Goal: Entertainment & Leisure: Consume media (video, audio)

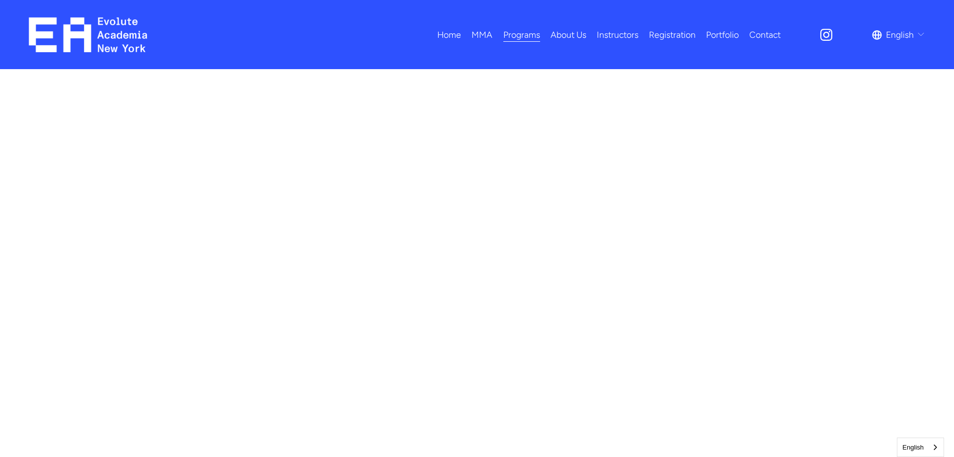
scroll to position [557, 0]
click at [89, 31] on img at bounding box center [88, 34] width 119 height 35
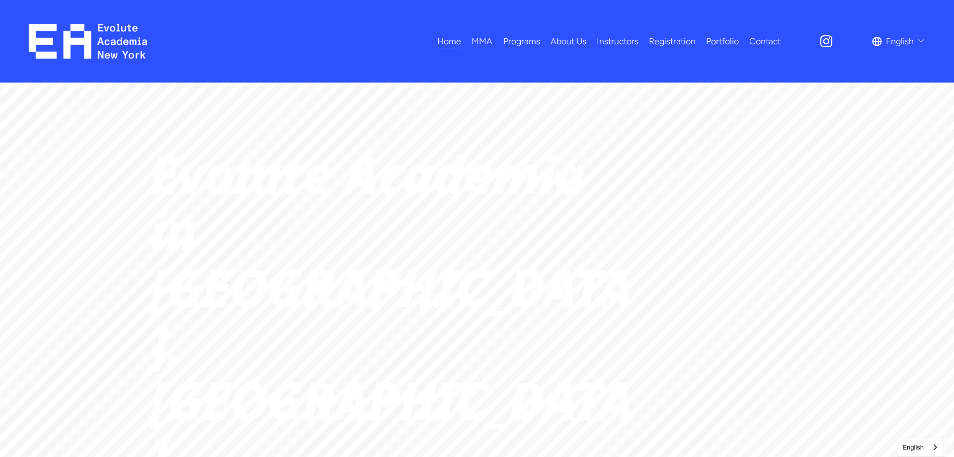
click at [577, 39] on link "About Us" at bounding box center [568, 40] width 36 height 17
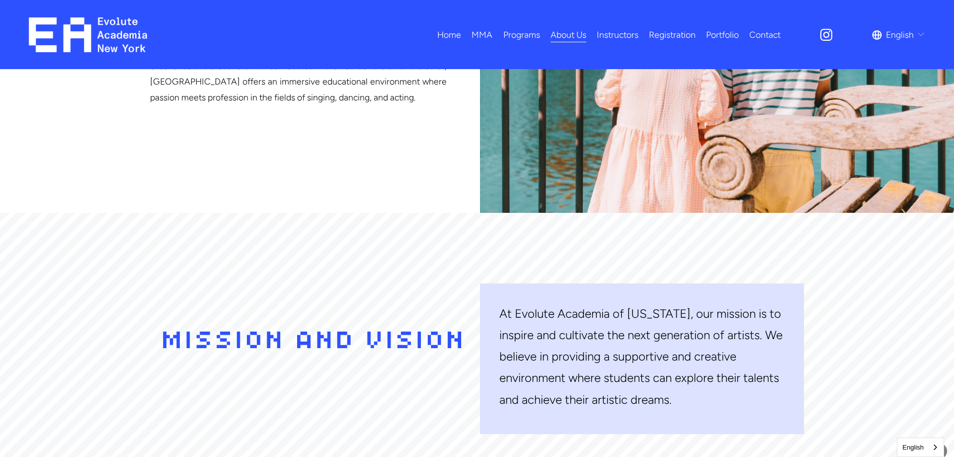
scroll to position [101, 0]
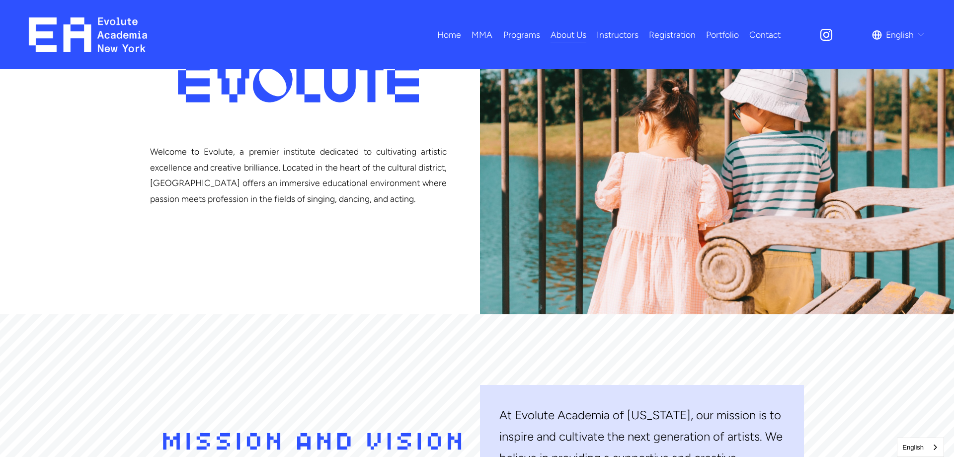
click at [727, 33] on link "Portfolio" at bounding box center [722, 34] width 33 height 17
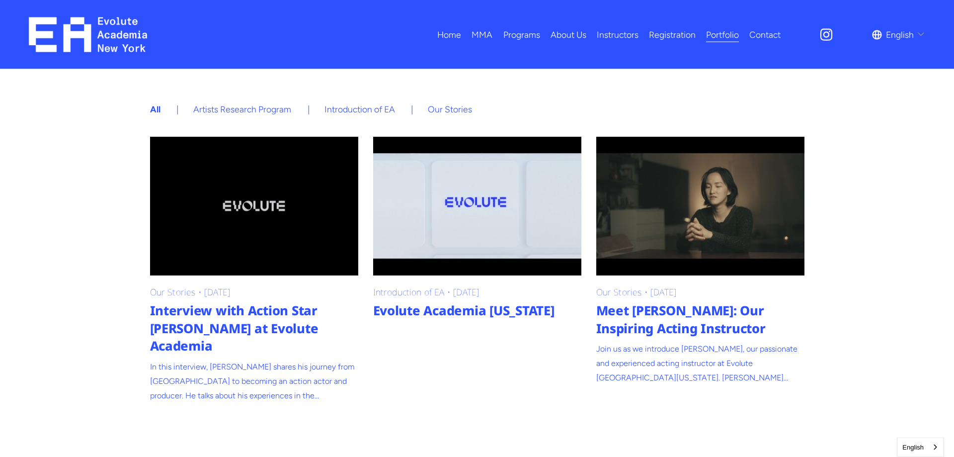
scroll to position [304, 0]
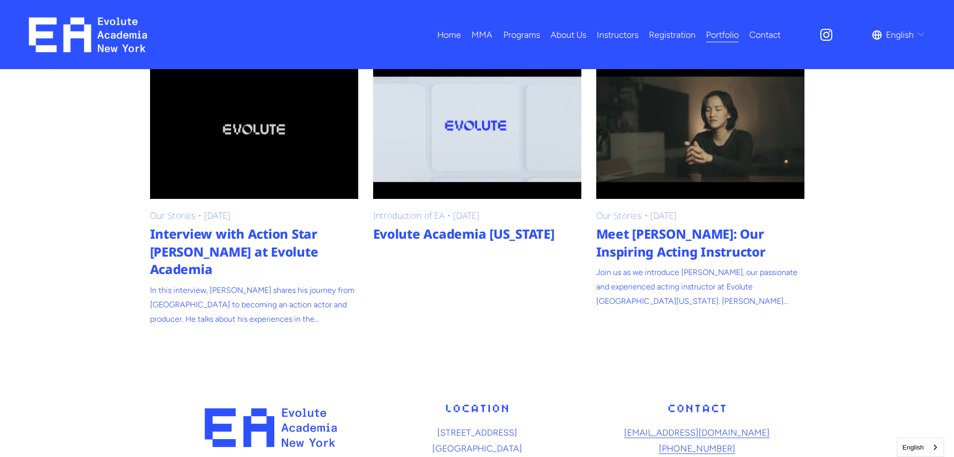
click at [652, 146] on link "Meet Claire Hsu: Our Inspiring Acting Instructor" at bounding box center [700, 129] width 208 height 139
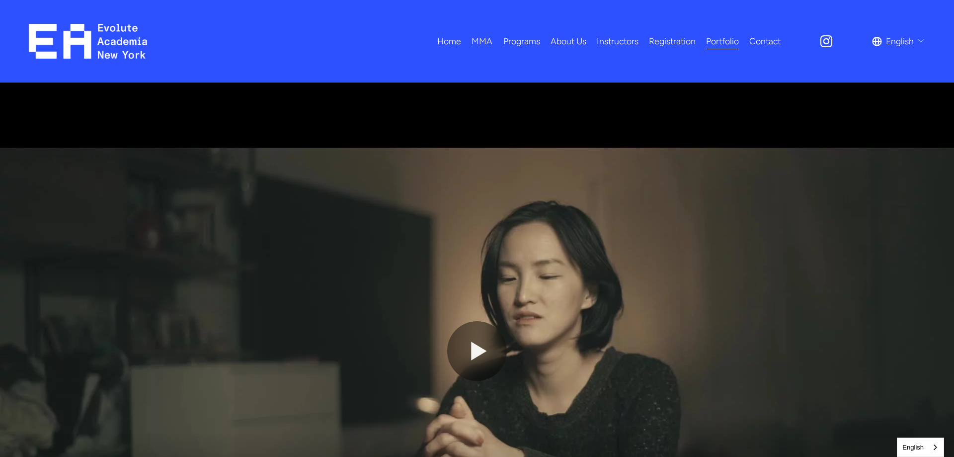
click at [471, 356] on button "Play" at bounding box center [477, 351] width 60 height 60
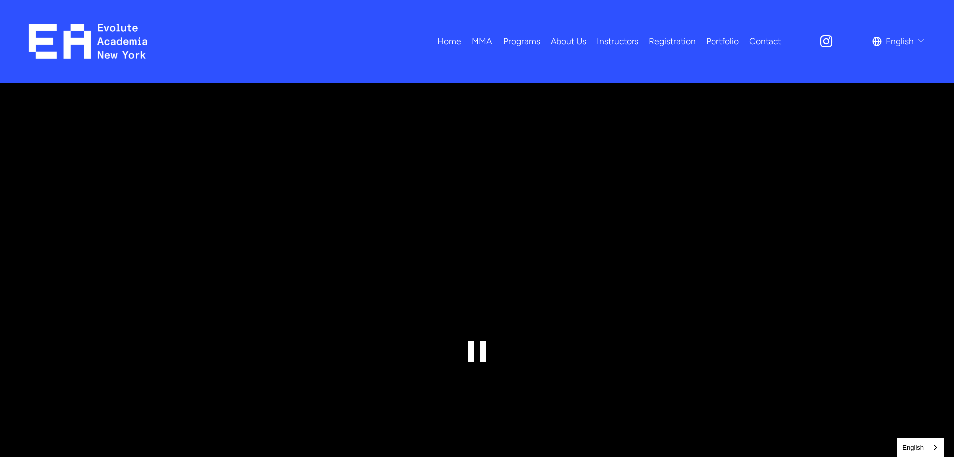
scroll to position [203, 0]
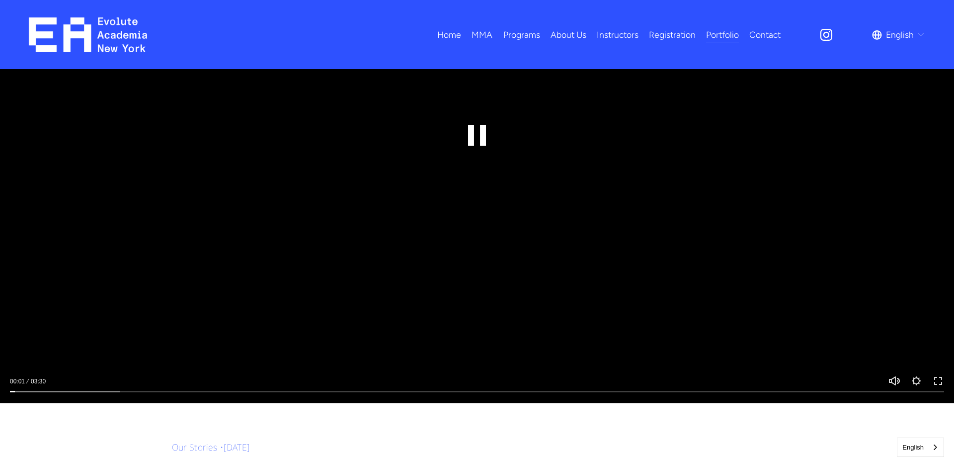
drag, startPoint x: 935, startPoint y: 384, endPoint x: 892, endPoint y: 370, distance: 45.4
click at [935, 382] on button "Exit fullscreen Enter fullscreen" at bounding box center [938, 381] width 12 height 12
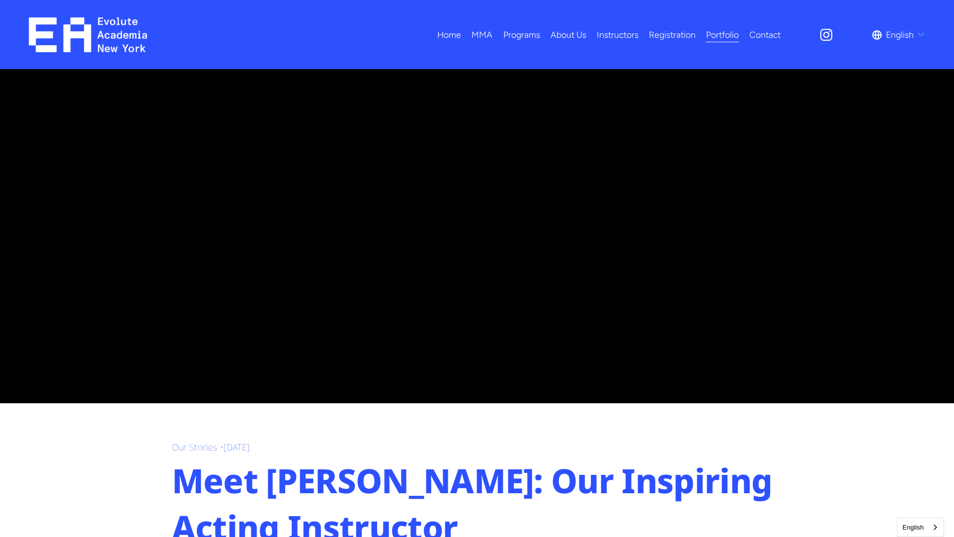
type input "*****"
click at [932, 456] on button "Exit fullscreen Enter fullscreen" at bounding box center [938, 543] width 12 height 12
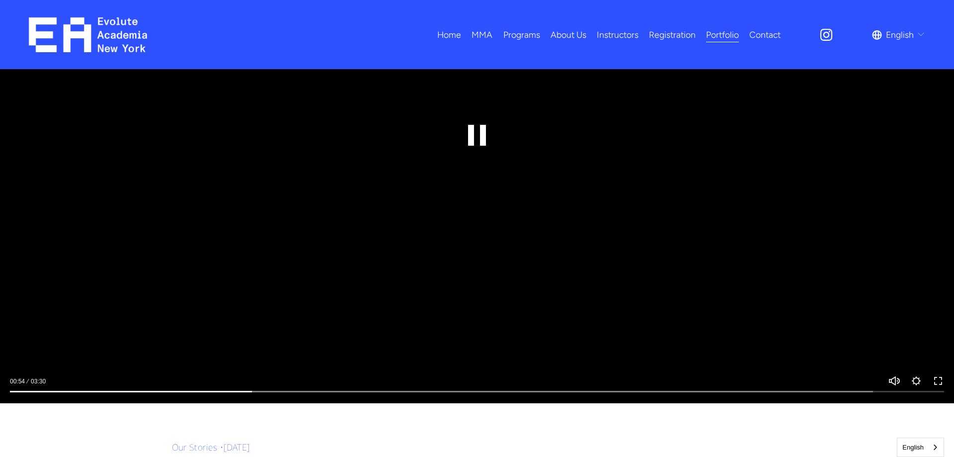
click at [486, 141] on button "Play" at bounding box center [477, 135] width 60 height 60
click at [940, 380] on button "Exit fullscreen Enter fullscreen" at bounding box center [938, 381] width 12 height 12
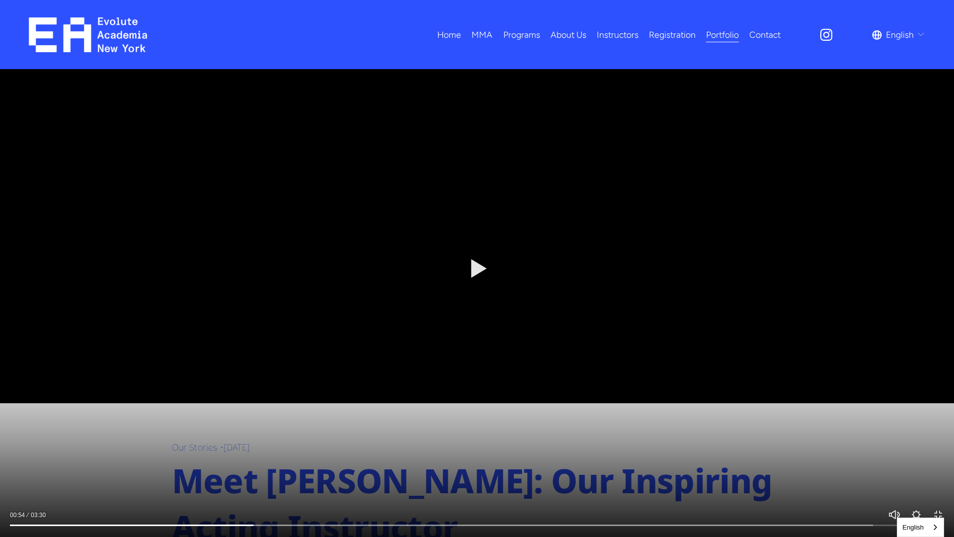
click at [478, 248] on button "Play" at bounding box center [477, 268] width 60 height 60
click at [936, 456] on button "Exit fullscreen Enter fullscreen" at bounding box center [938, 514] width 12 height 12
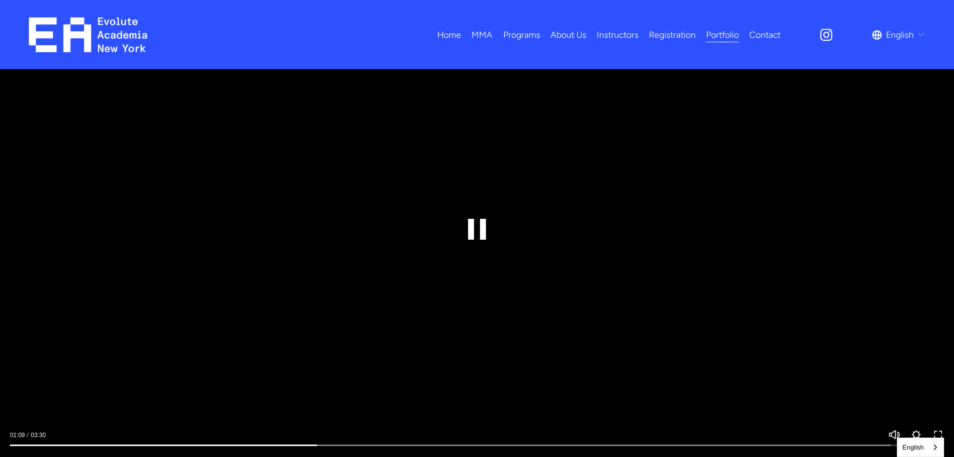
scroll to position [152, 0]
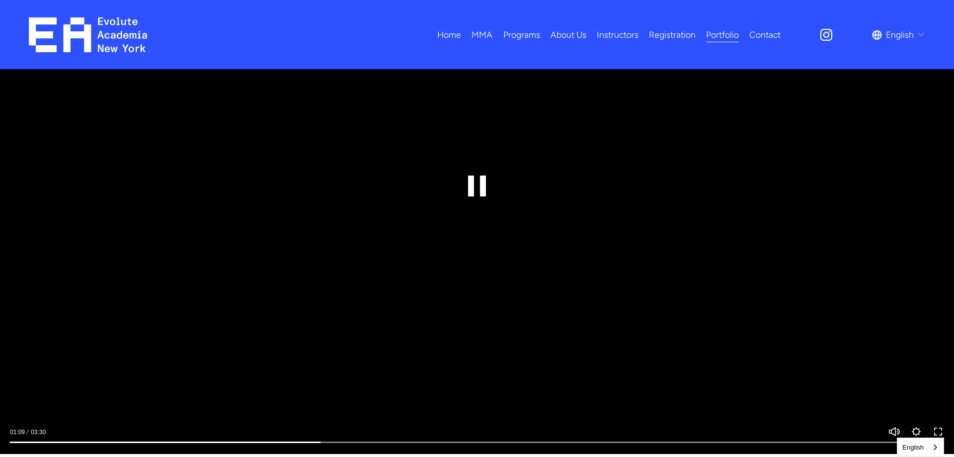
click at [943, 429] on button "Exit fullscreen Enter fullscreen" at bounding box center [938, 431] width 12 height 12
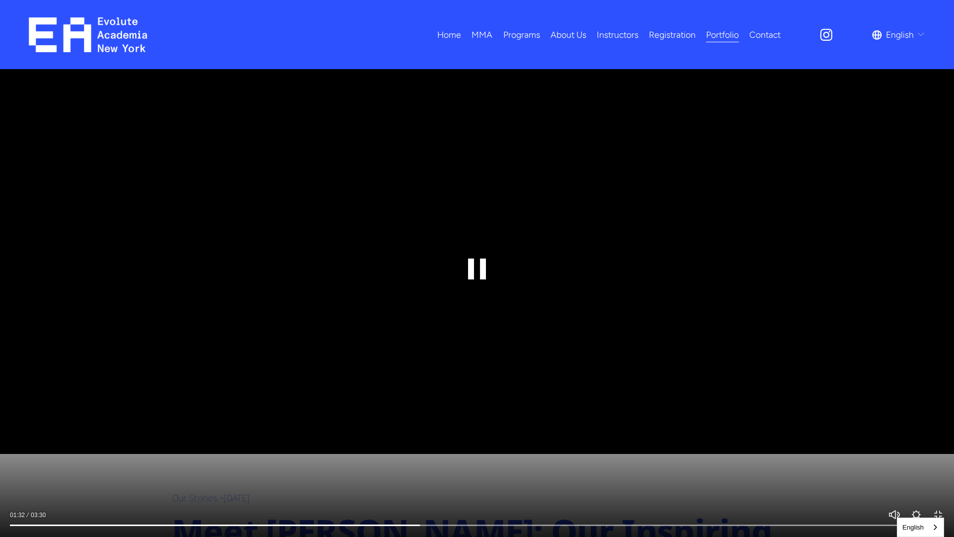
click at [942, 456] on button "Exit fullscreen Enter fullscreen" at bounding box center [938, 514] width 12 height 12
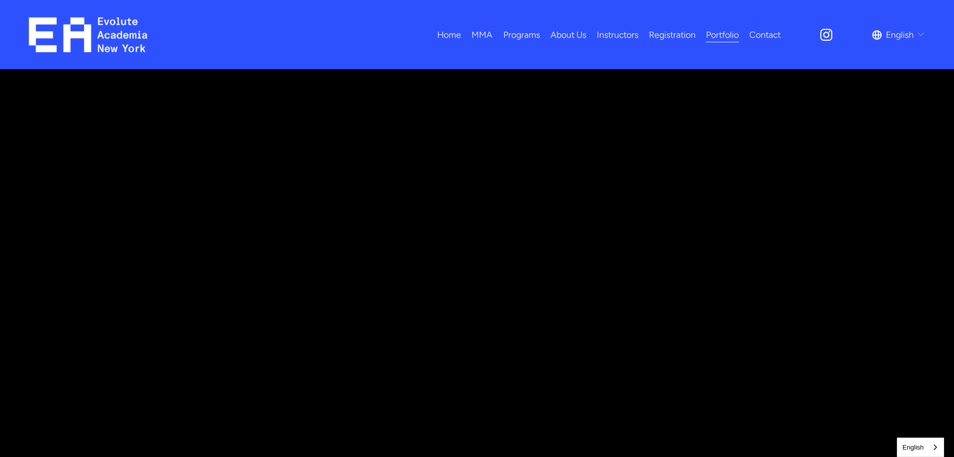
scroll to position [51, 0]
type input "*****"
click at [448, 36] on link "Home" at bounding box center [449, 34] width 24 height 17
